Goal: Task Accomplishment & Management: Use online tool/utility

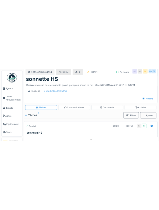
scroll to position [3, 0]
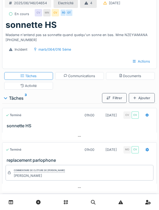
click at [144, 103] on div "Ajouter" at bounding box center [142, 98] width 26 height 10
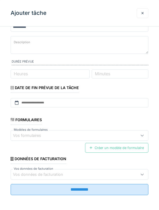
scroll to position [0, 0]
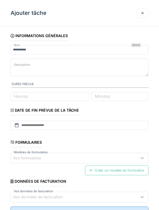
click at [140, 14] on div at bounding box center [143, 13] width 12 height 10
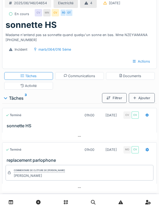
click at [139, 66] on div "Actions" at bounding box center [141, 61] width 26 height 10
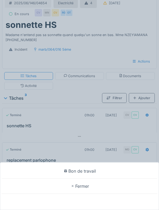
click at [65, 109] on div "Bon de travail Fermer" at bounding box center [79, 105] width 159 height 210
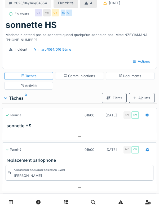
click at [43, 90] on div "Activité" at bounding box center [28, 86] width 49 height 8
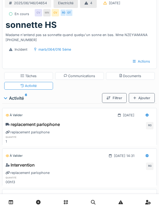
click at [147, 103] on div "Ajouter" at bounding box center [142, 98] width 26 height 10
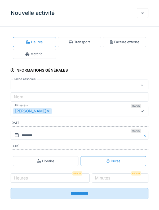
click at [40, 57] on div "Matériel" at bounding box center [34, 54] width 43 height 10
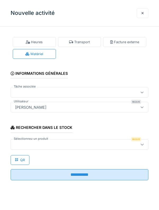
click at [138, 114] on div at bounding box center [142, 144] width 12 height 10
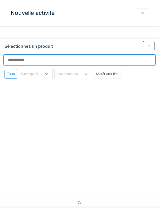
click at [103, 54] on input "Sélectionnez un produit" at bounding box center [79, 59] width 152 height 11
click at [108, 54] on input "Sélectionnez un produit" at bounding box center [79, 59] width 152 height 11
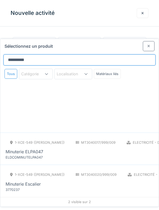
type input "*********"
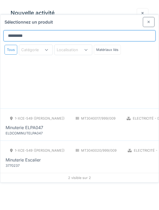
scroll to position [37, 0]
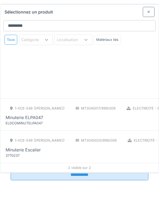
click at [94, 114] on div "MT3040020/999/009" at bounding box center [96, 140] width 50 height 10
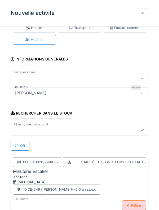
scroll to position [0, 0]
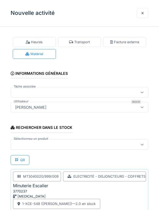
click at [143, 15] on div at bounding box center [142, 13] width 3 height 5
